Goal: Task Accomplishment & Management: Use online tool/utility

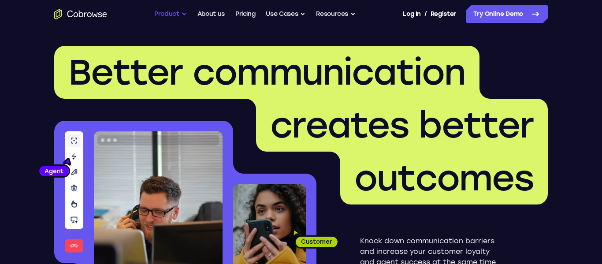
click at [178, 10] on button "Product" at bounding box center [170, 14] width 33 height 18
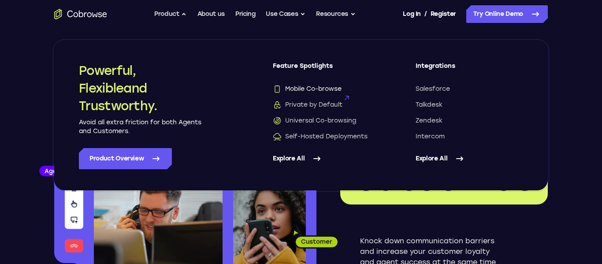
click at [304, 90] on span "Mobile Co-browse" at bounding box center [307, 89] width 69 height 9
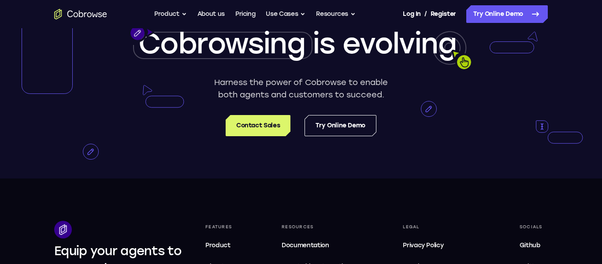
scroll to position [1740, 0]
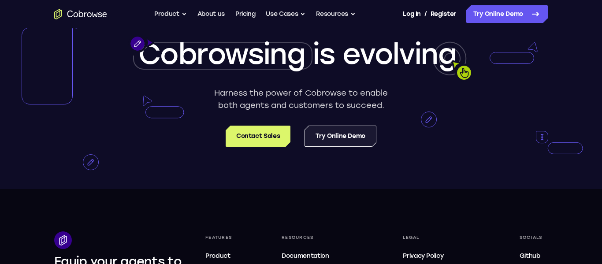
click at [330, 147] on link "Try Online Demo" at bounding box center [341, 136] width 72 height 21
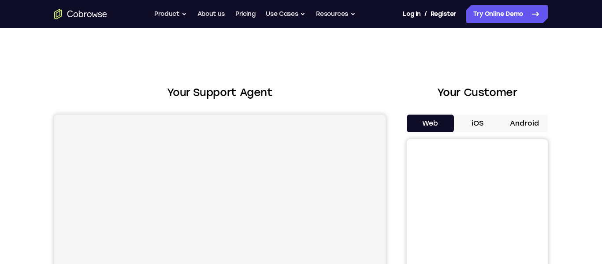
click at [518, 122] on button "Android" at bounding box center [524, 124] width 47 height 18
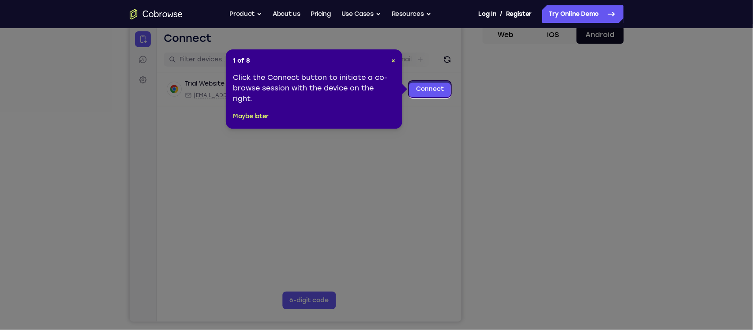
scroll to position [90, 0]
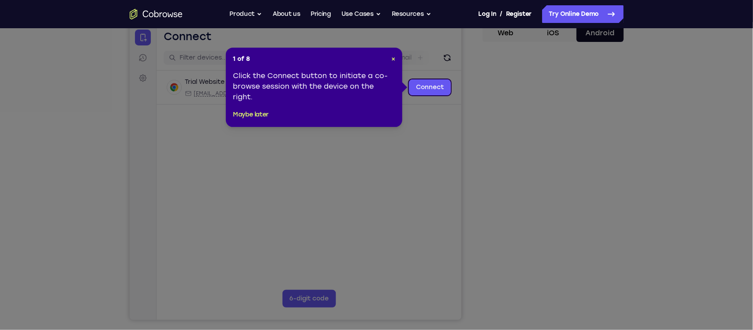
click at [588, 182] on icon at bounding box center [376, 165] width 753 height 330
click at [392, 57] on span "×" at bounding box center [393, 58] width 4 height 7
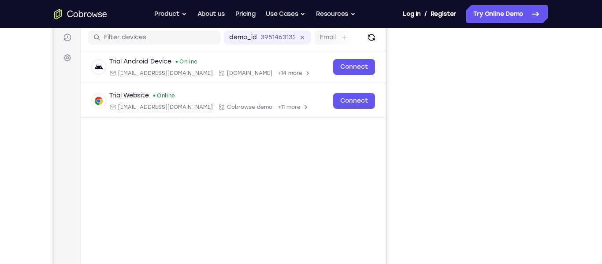
scroll to position [111, 0]
